Goal: Information Seeking & Learning: Learn about a topic

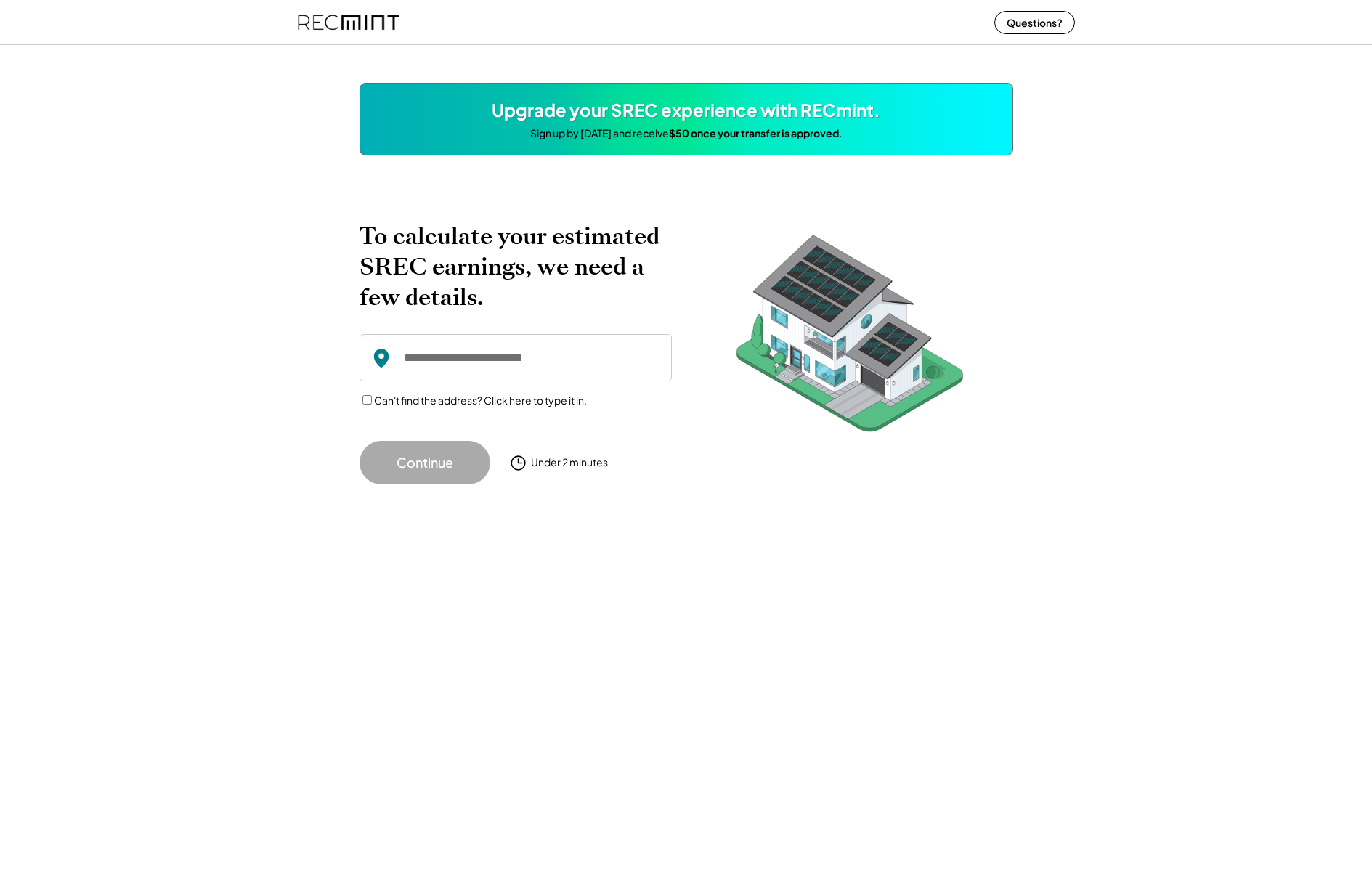
click at [1192, 291] on div "To calculate your estimated SREC earnings, we need a few details. Can't find th…" at bounding box center [686, 327] width 1372 height 343
drag, startPoint x: 887, startPoint y: 133, endPoint x: 877, endPoint y: 139, distance: 11.7
click at [877, 139] on div "Upgrade your SREC experience with RECmint. Sign up by November 15th and receive…" at bounding box center [687, 119] width 654 height 73
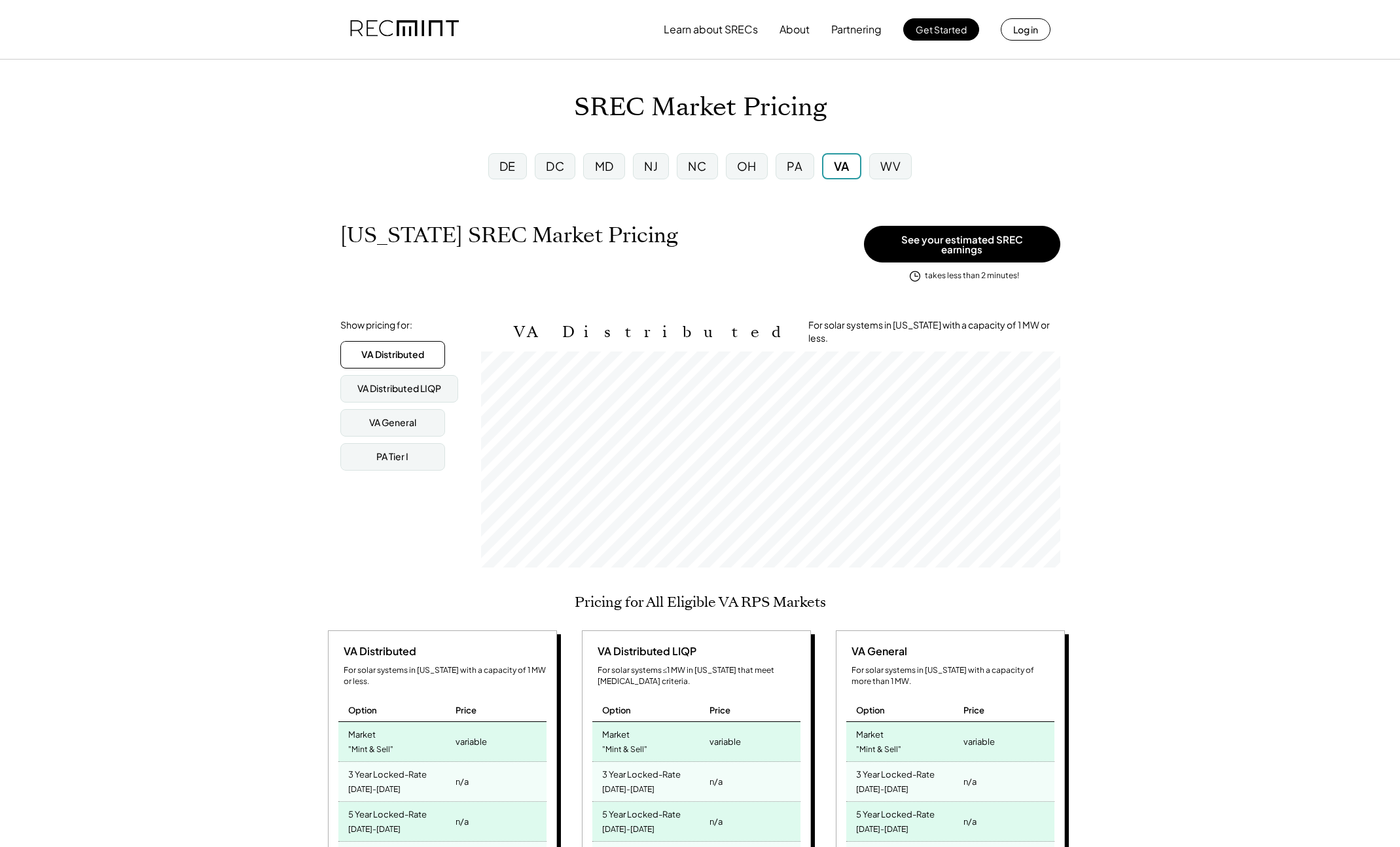
scroll to position [216, 579]
